Goal: Use online tool/utility: Use online tool/utility

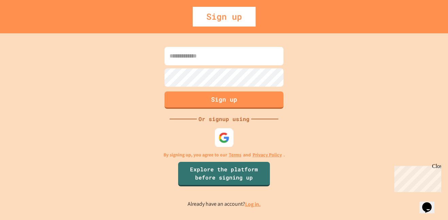
click at [228, 133] on img at bounding box center [224, 137] width 11 height 11
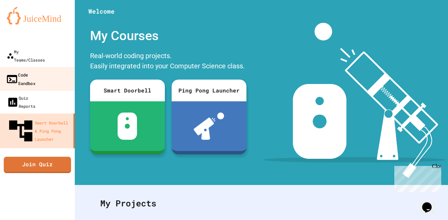
click at [43, 73] on link "Code Sandbox" at bounding box center [37, 79] width 77 height 24
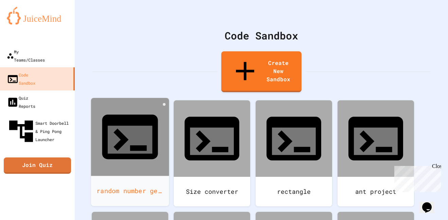
click at [138, 115] on icon at bounding box center [130, 137] width 56 height 45
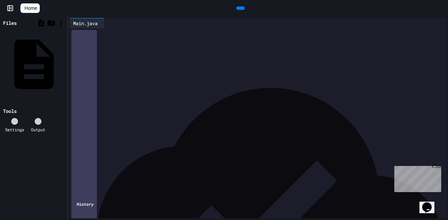
click at [134, 65] on div at bounding box center [264, 67] width 366 height 6
click at [128, 61] on div at bounding box center [264, 62] width 366 height 6
click at [132, 63] on div at bounding box center [264, 62] width 366 height 6
click at [131, 68] on div at bounding box center [264, 67] width 366 height 6
